Goal: Task Accomplishment & Management: Use online tool/utility

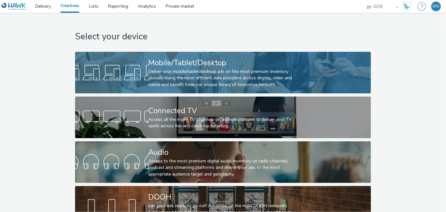
click at [144, 84] on link "Mobile/Tablet/Desktop Deliver your mobile/tablet/desktop ads on the most premiu…" at bounding box center [223, 73] width 296 height 42
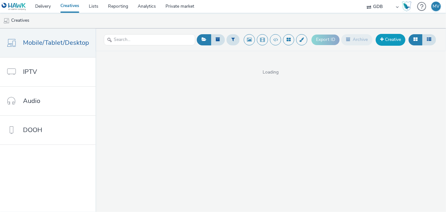
click at [392, 37] on link "Creative" at bounding box center [391, 40] width 30 height 12
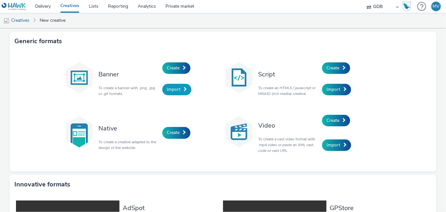
click at [175, 87] on span "Import" at bounding box center [174, 89] width 14 height 6
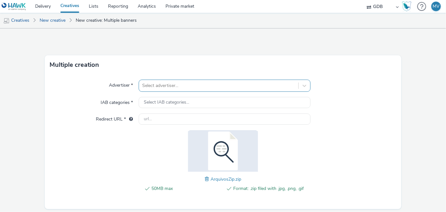
click at [176, 84] on div at bounding box center [218, 86] width 153 height 8
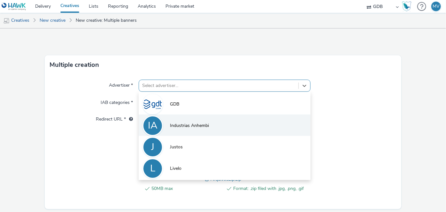
click at [172, 125] on span "Industrias Anhembi" at bounding box center [189, 125] width 39 height 6
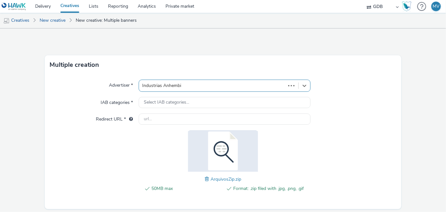
type input "[URL][DOMAIN_NAME]"
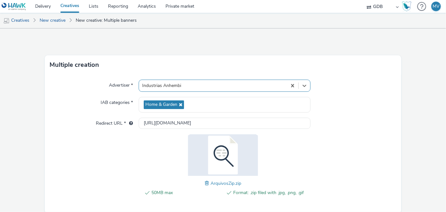
scroll to position [24, 0]
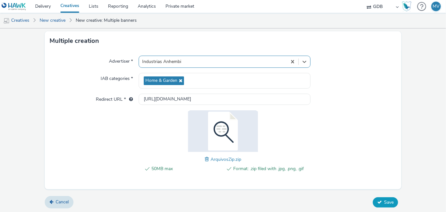
click at [378, 200] on icon at bounding box center [380, 202] width 4 height 4
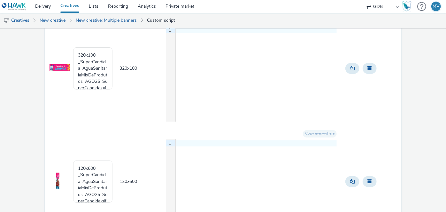
scroll to position [368, 0]
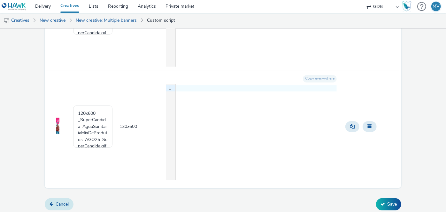
click at [59, 199] on link "Cancel" at bounding box center [59, 204] width 29 height 12
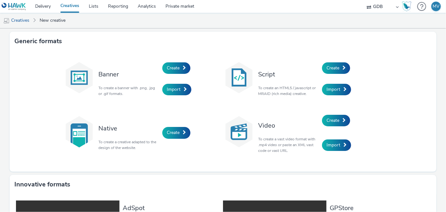
click at [68, 8] on link "Creatives" at bounding box center [70, 6] width 28 height 13
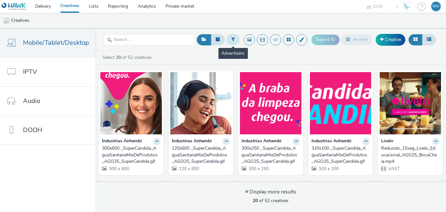
click at [232, 43] on button at bounding box center [233, 39] width 13 height 11
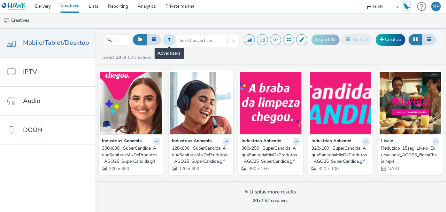
click at [173, 41] on button at bounding box center [169, 39] width 13 height 11
